Goal: Information Seeking & Learning: Learn about a topic

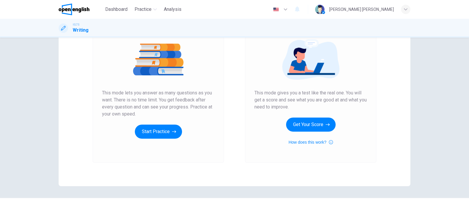
scroll to position [73, 0]
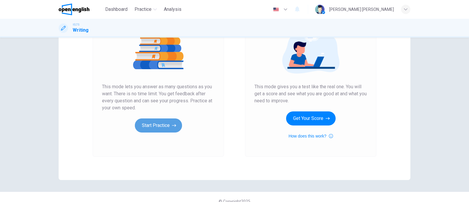
click at [154, 131] on button "Start Practice" at bounding box center [158, 125] width 47 height 14
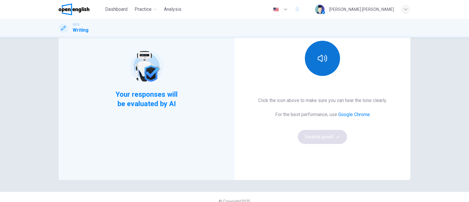
click at [328, 56] on button "button" at bounding box center [322, 58] width 35 height 35
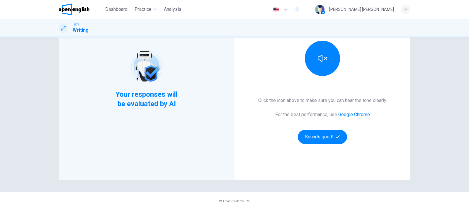
click at [272, 163] on div "This Section Requires audio Click the icon above to make sure you can hear the …" at bounding box center [323, 78] width 176 height 204
click at [325, 135] on button "Sounds good!" at bounding box center [322, 137] width 49 height 14
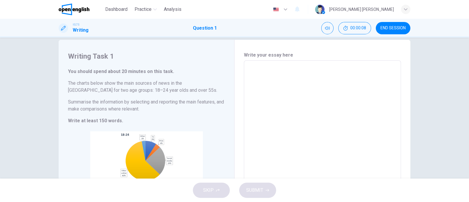
scroll to position [0, 0]
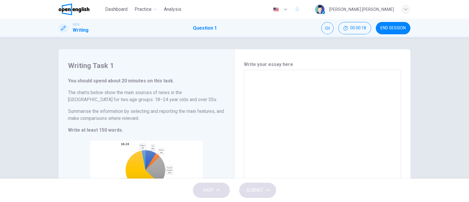
drag, startPoint x: 68, startPoint y: 111, endPoint x: 135, endPoint y: 118, distance: 66.6
click at [132, 116] on h6 "Summarise the information by selecting and reporting the main features, and mak…" at bounding box center [146, 115] width 157 height 14
drag, startPoint x: 138, startPoint y: 118, endPoint x: 88, endPoint y: 115, distance: 49.9
click at [128, 117] on h6 "Summarise the information by selecting and reporting the main features, and mak…" at bounding box center [146, 115] width 157 height 14
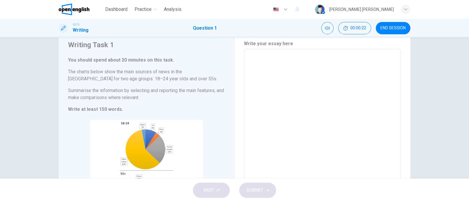
scroll to position [36, 0]
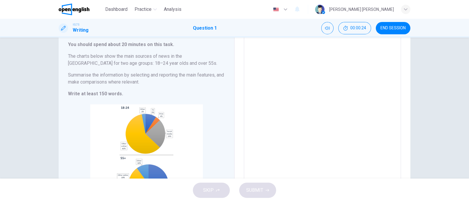
click at [295, 99] on textarea at bounding box center [322, 120] width 149 height 164
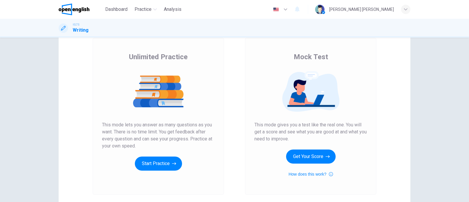
scroll to position [73, 0]
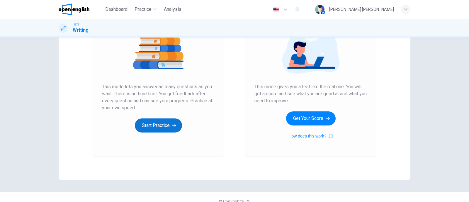
click at [148, 125] on button "Start Practice" at bounding box center [158, 125] width 47 height 14
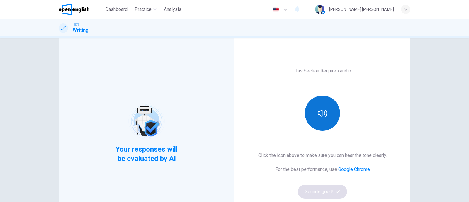
scroll to position [8, 0]
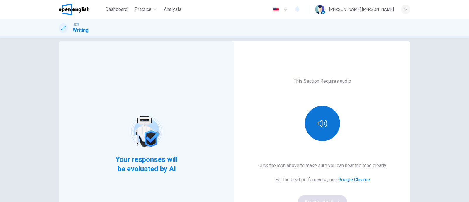
click at [325, 114] on button "button" at bounding box center [322, 123] width 35 height 35
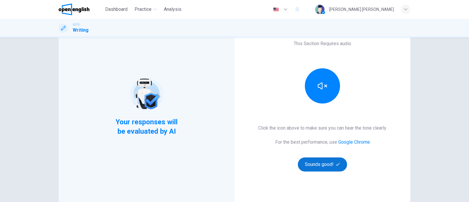
scroll to position [81, 0]
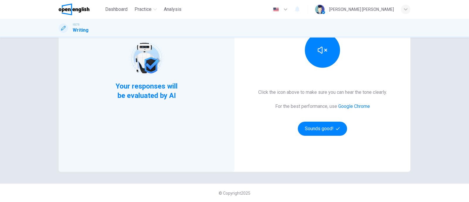
click at [322, 119] on div "Click the icon above to make sure you can hear the tone clearly. For the best p…" at bounding box center [322, 112] width 129 height 47
click at [324, 126] on button "Sounds good!" at bounding box center [322, 129] width 49 height 14
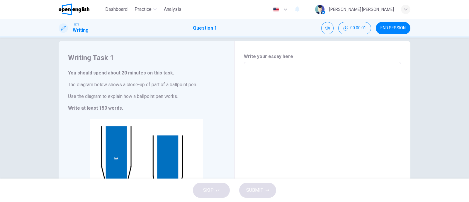
scroll to position [45, 0]
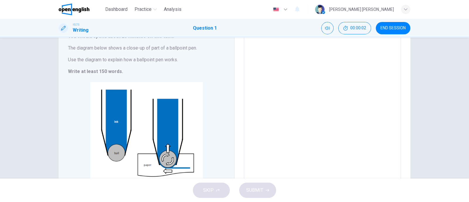
click at [313, 112] on textarea at bounding box center [322, 106] width 149 height 152
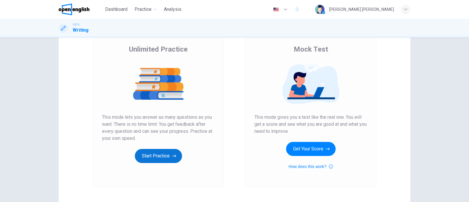
scroll to position [81, 0]
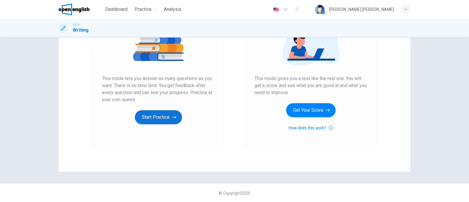
click at [146, 121] on button "Start Practice" at bounding box center [158, 117] width 47 height 14
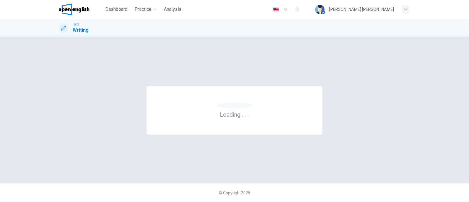
scroll to position [0, 0]
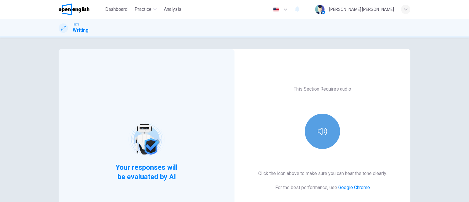
click at [325, 127] on icon "button" at bounding box center [322, 131] width 9 height 9
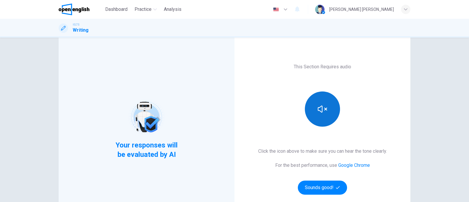
scroll to position [72, 0]
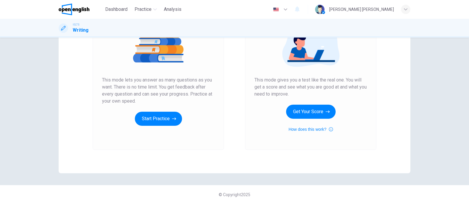
scroll to position [81, 0]
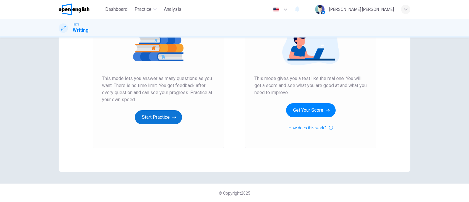
click at [163, 117] on button "Start Practice" at bounding box center [158, 117] width 47 height 14
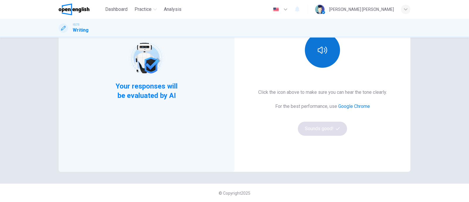
click at [320, 61] on button "button" at bounding box center [322, 50] width 35 height 35
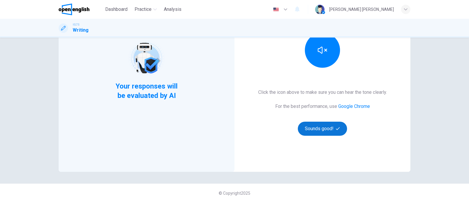
click at [336, 127] on icon "button" at bounding box center [338, 129] width 4 height 4
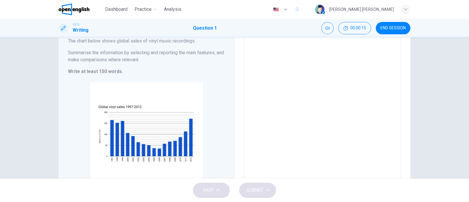
scroll to position [0, 0]
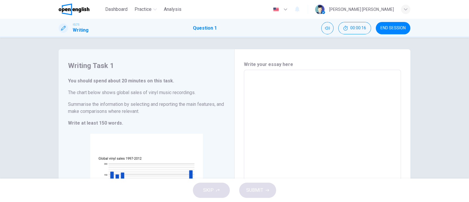
click at [270, 102] on textarea at bounding box center [322, 153] width 149 height 157
type textarea "**"
type textarea "*"
type textarea "***"
type textarea "*"
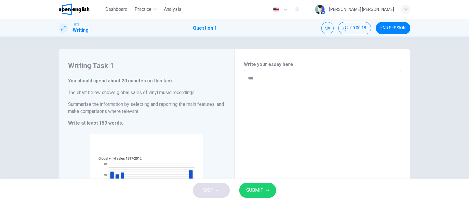
type textarea "***"
type textarea "*"
click at [263, 78] on textarea "***" at bounding box center [322, 153] width 149 height 157
click at [270, 79] on textarea "***" at bounding box center [322, 153] width 149 height 157
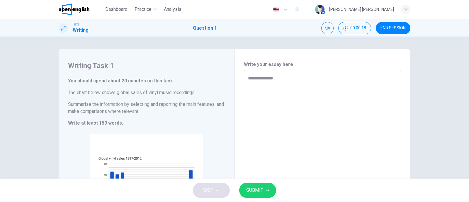
type textarea "**********"
click at [272, 79] on textarea "***" at bounding box center [322, 153] width 149 height 157
click at [288, 79] on textarea "***" at bounding box center [322, 153] width 149 height 157
click at [287, 79] on textarea "***" at bounding box center [322, 153] width 149 height 157
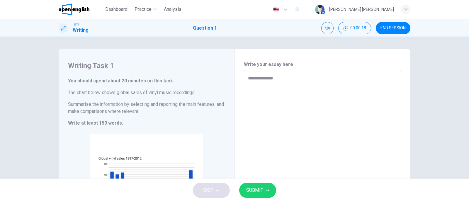
click at [143, 71] on div "Writing Task 1 You should spend about 20 minutes on this task. The chart below …" at bounding box center [235, 153] width 352 height 208
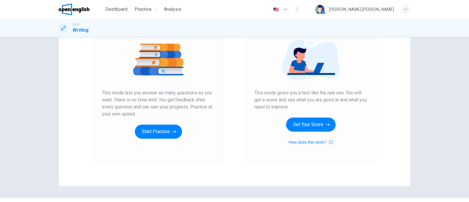
scroll to position [81, 0]
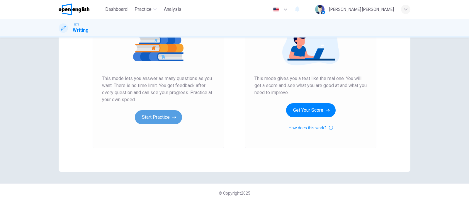
click at [164, 117] on button "Start Practice" at bounding box center [158, 117] width 47 height 14
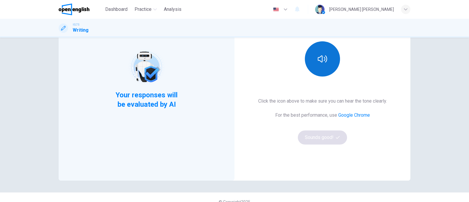
scroll to position [73, 0]
click at [321, 67] on button "button" at bounding box center [322, 58] width 35 height 35
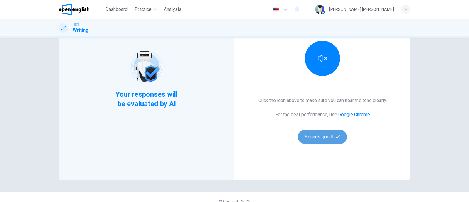
click at [329, 135] on button "Sounds good!" at bounding box center [322, 137] width 49 height 14
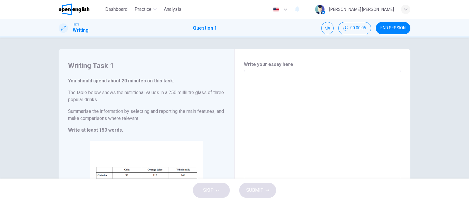
scroll to position [36, 0]
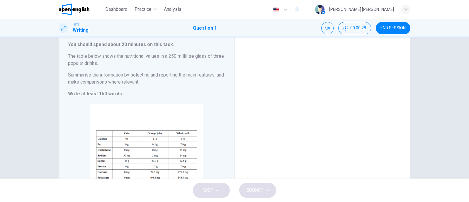
click at [290, 78] on textarea at bounding box center [322, 120] width 149 height 164
